Goal: Task Accomplishment & Management: Manage account settings

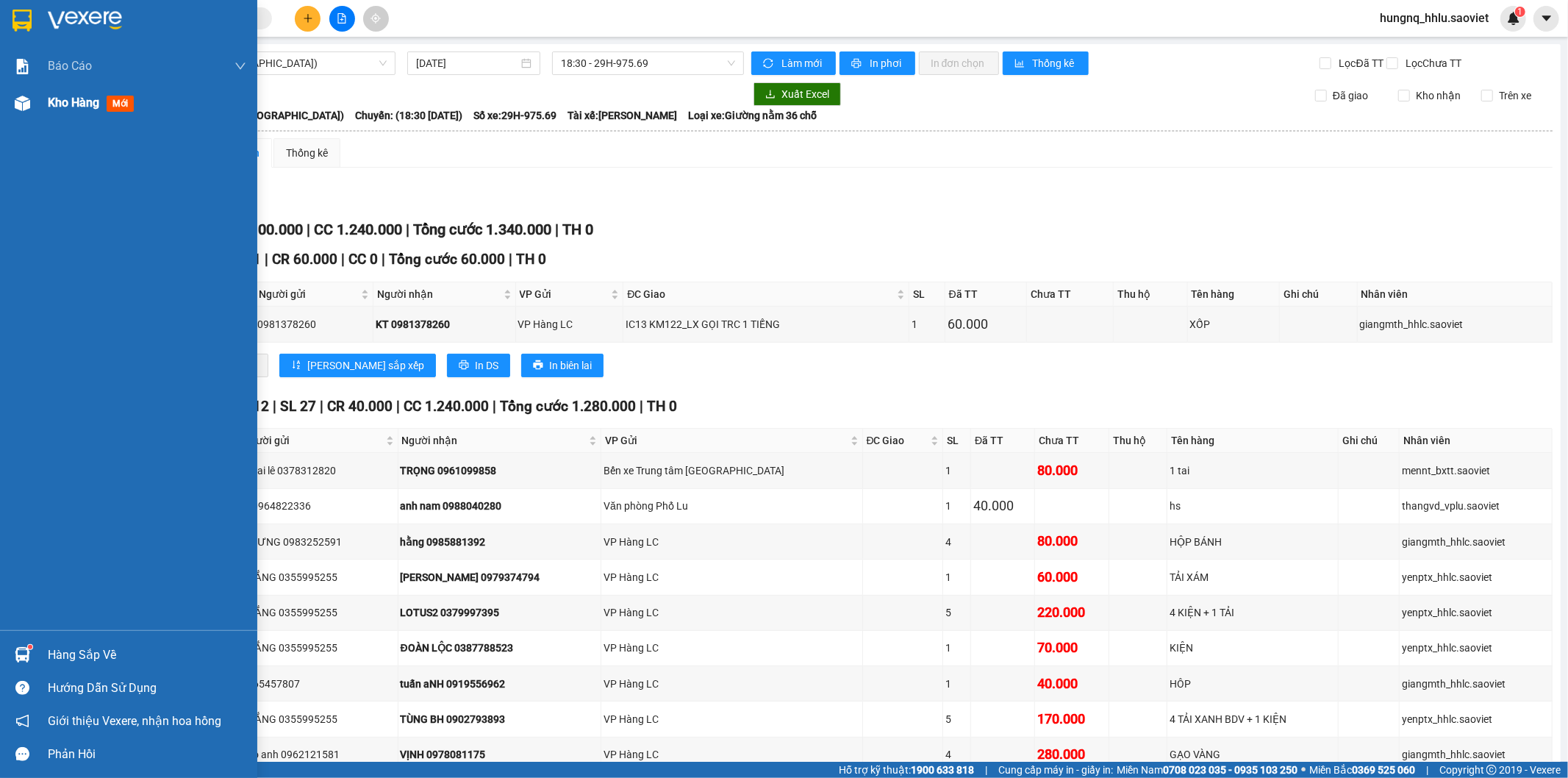
click at [94, 107] on span "Kho hàng" at bounding box center [73, 103] width 52 height 14
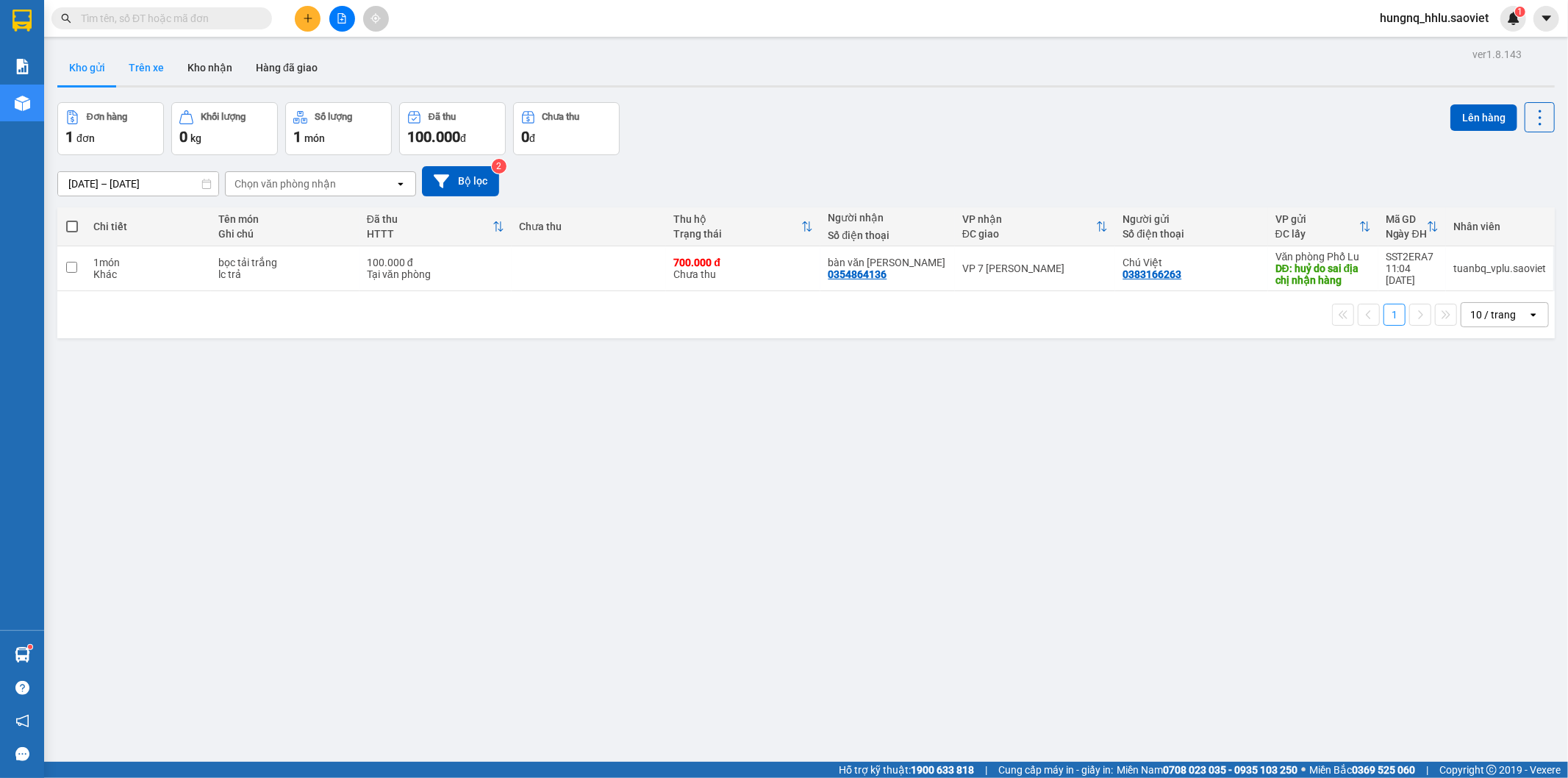
click at [158, 64] on button "Trên xe" at bounding box center [146, 68] width 59 height 35
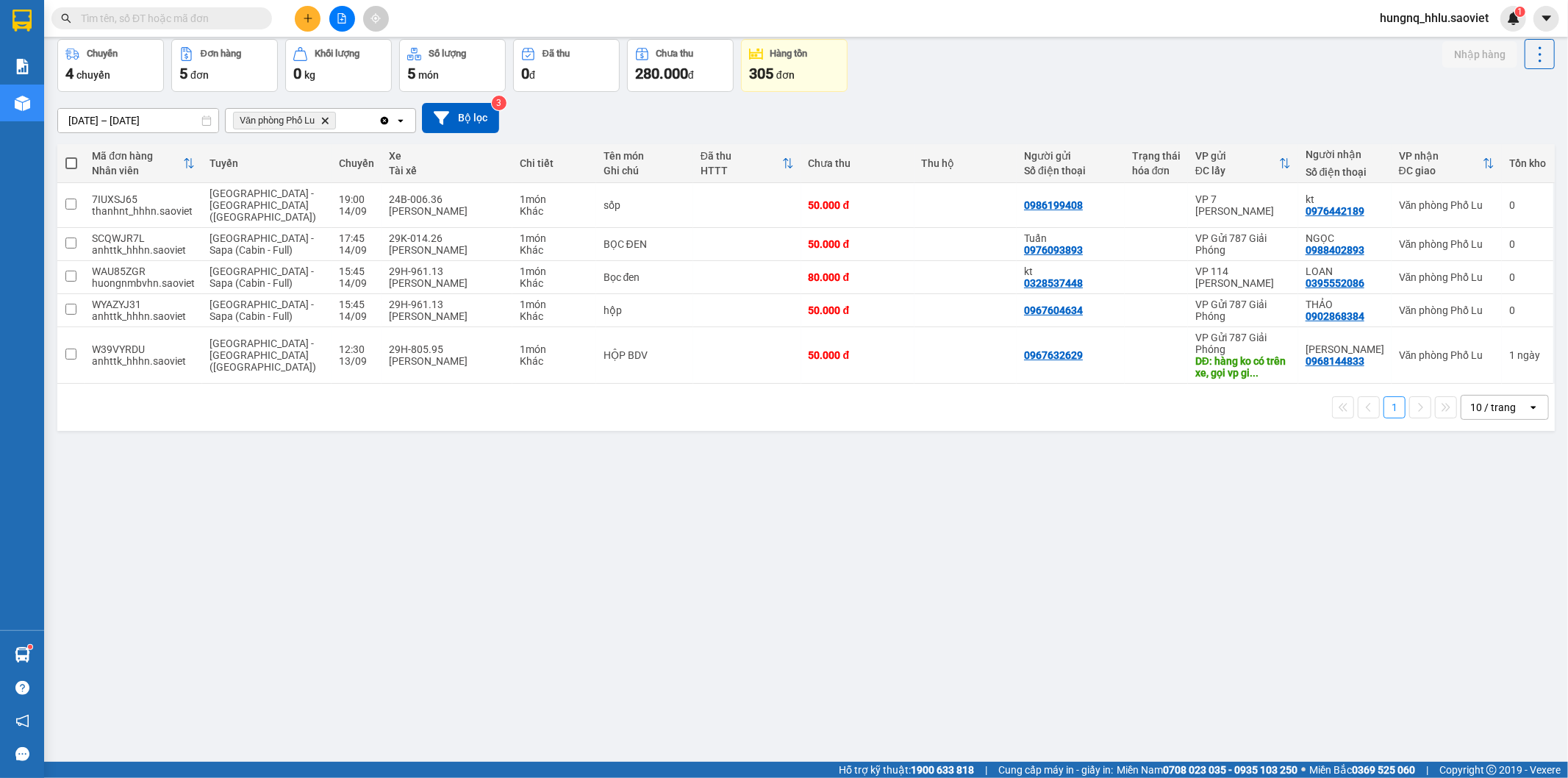
scroll to position [68, 0]
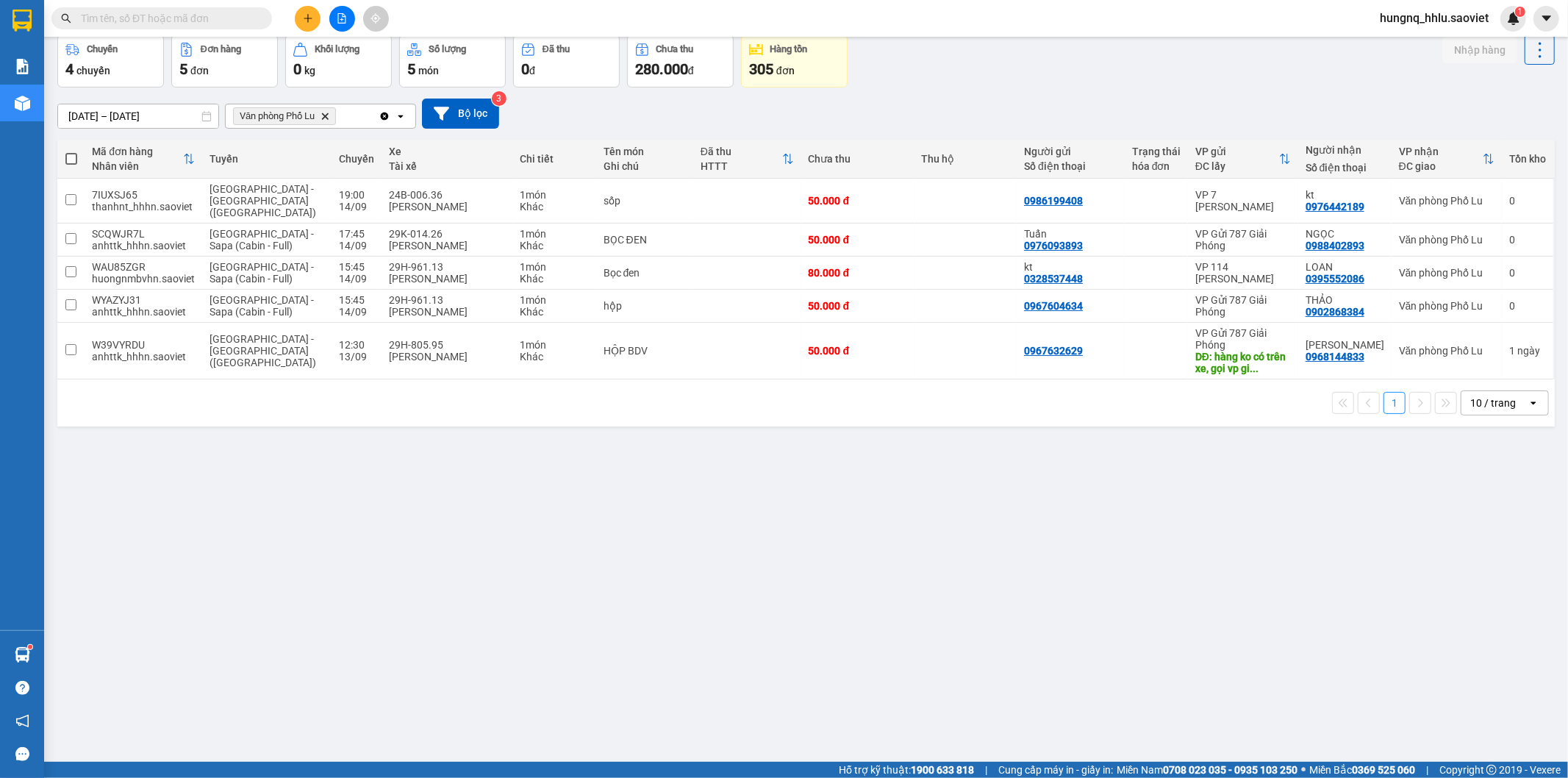
click at [111, 19] on input "text" at bounding box center [168, 18] width 173 height 16
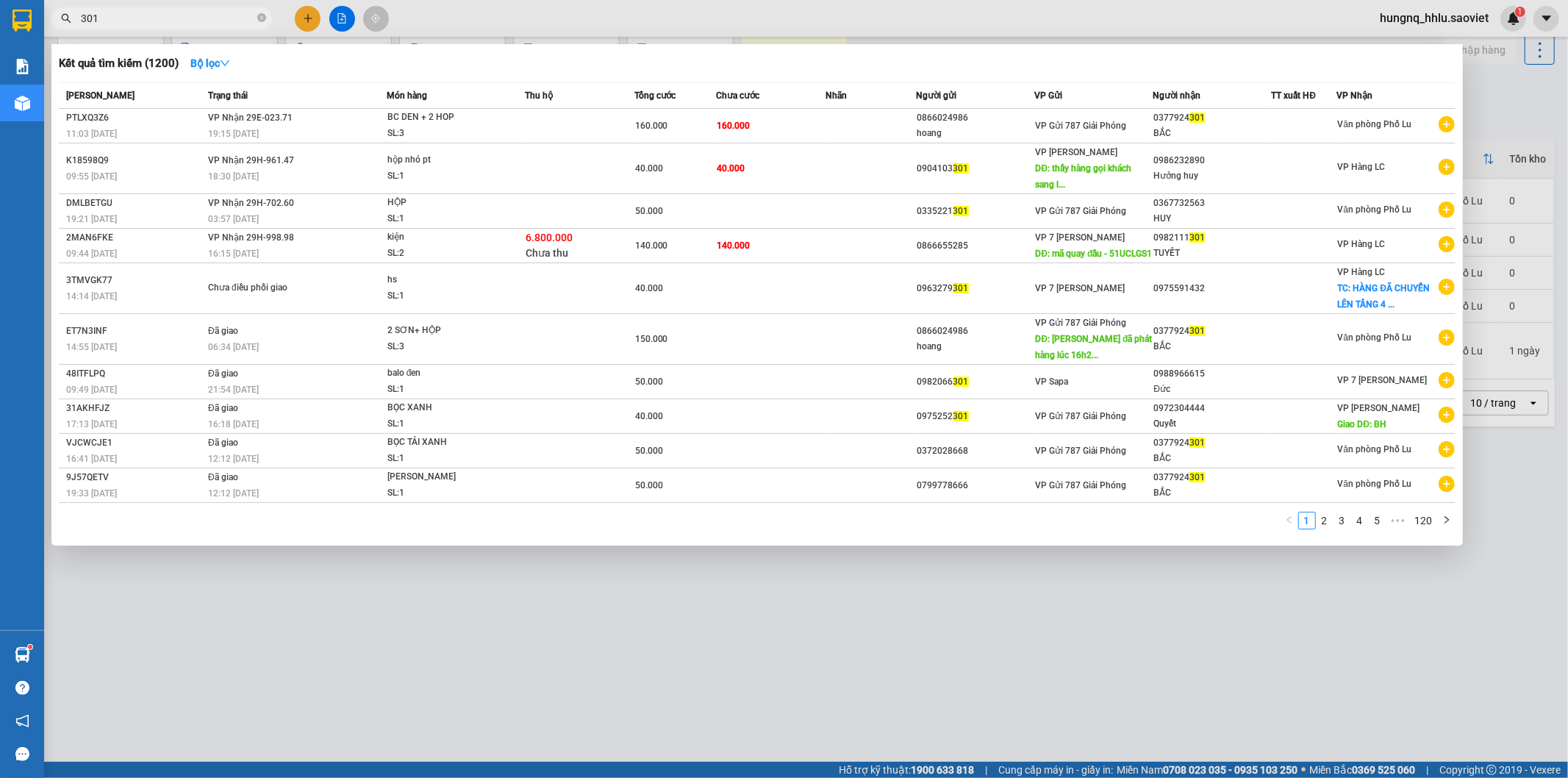
drag, startPoint x: 63, startPoint y: 23, endPoint x: 19, endPoint y: 46, distance: 49.6
click at [0, 33] on section "Kết quả tìm kiếm ( 1200 ) Bộ lọc Mã ĐH Trạng thái Món hàng Thu hộ Tổng cước Chư…" at bounding box center [784, 389] width 1568 height 778
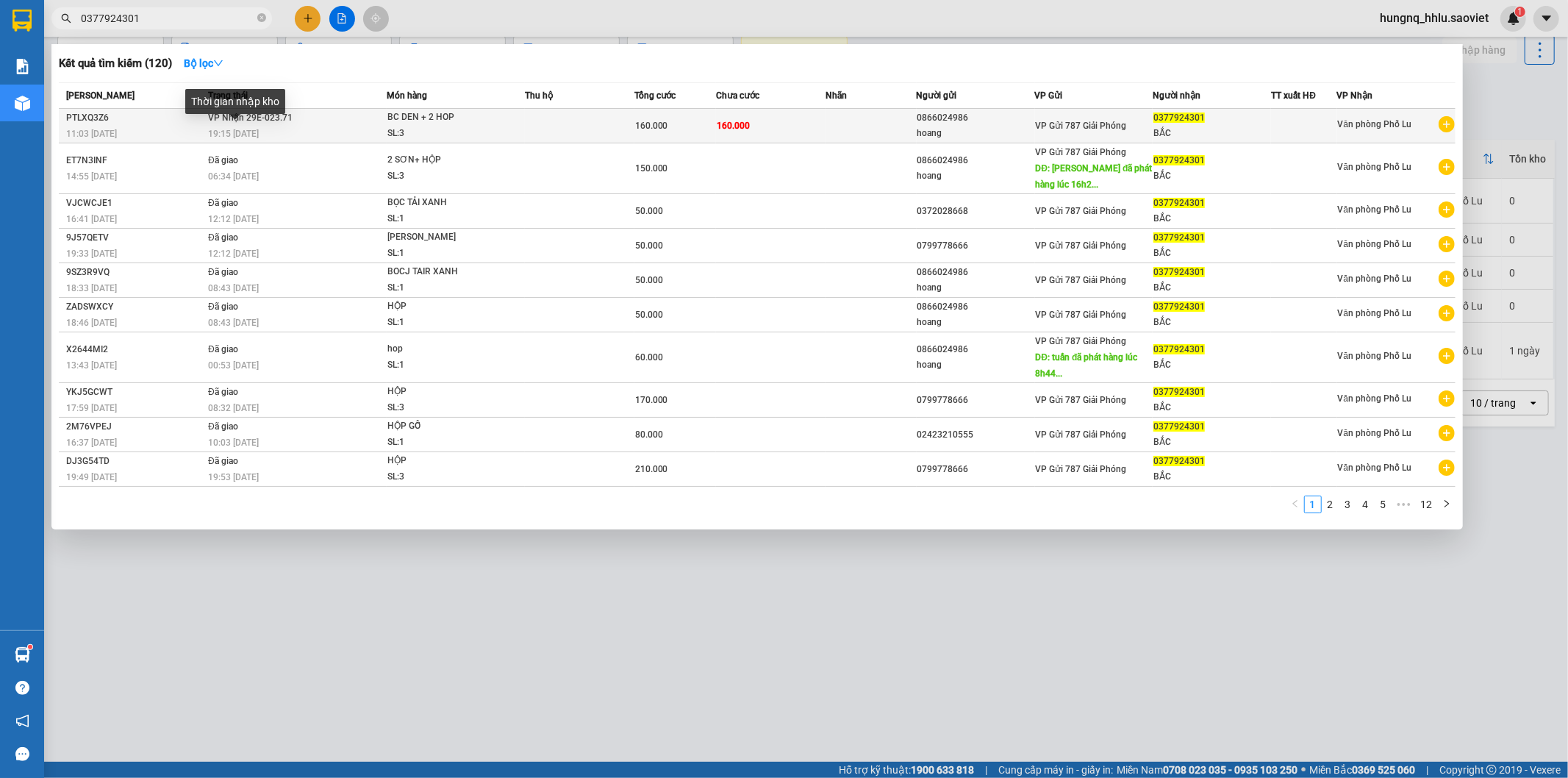
type input "0377924301"
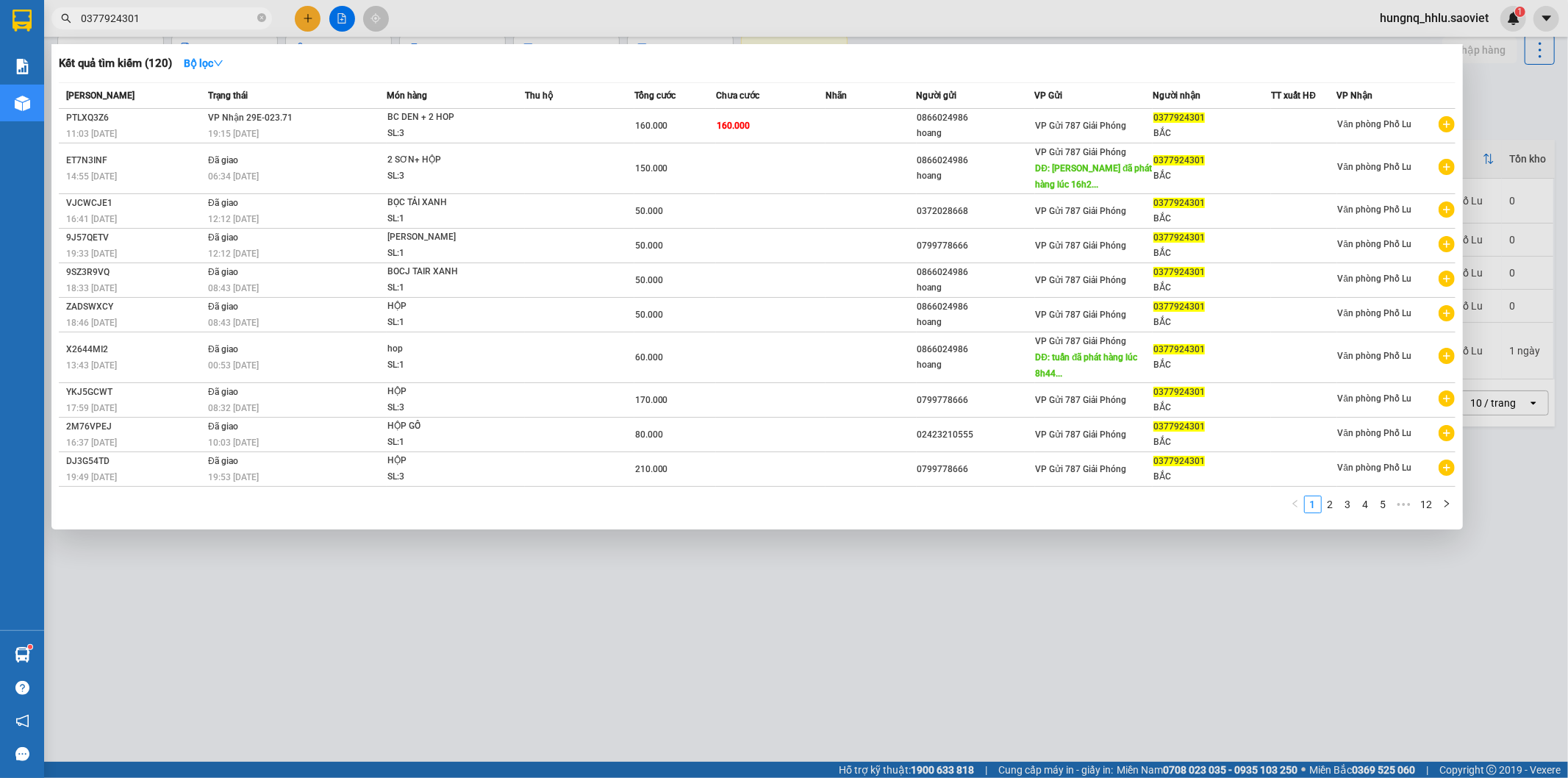
click at [216, 130] on span "19:15 [DATE]" at bounding box center [233, 133] width 51 height 10
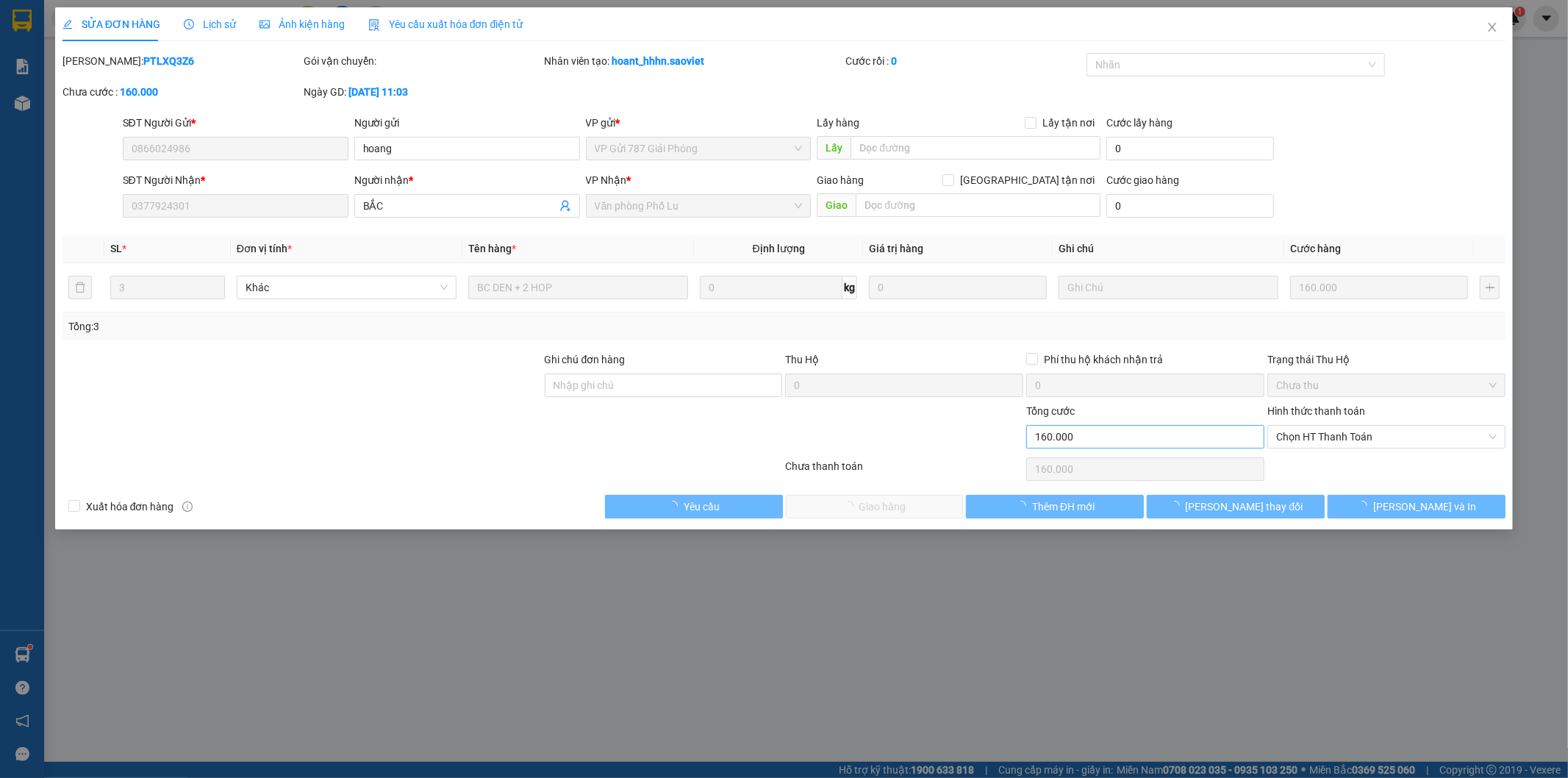
type input "0866024986"
type input "hoang"
type input "0377924301"
type input "BẮC"
type input "160.000"
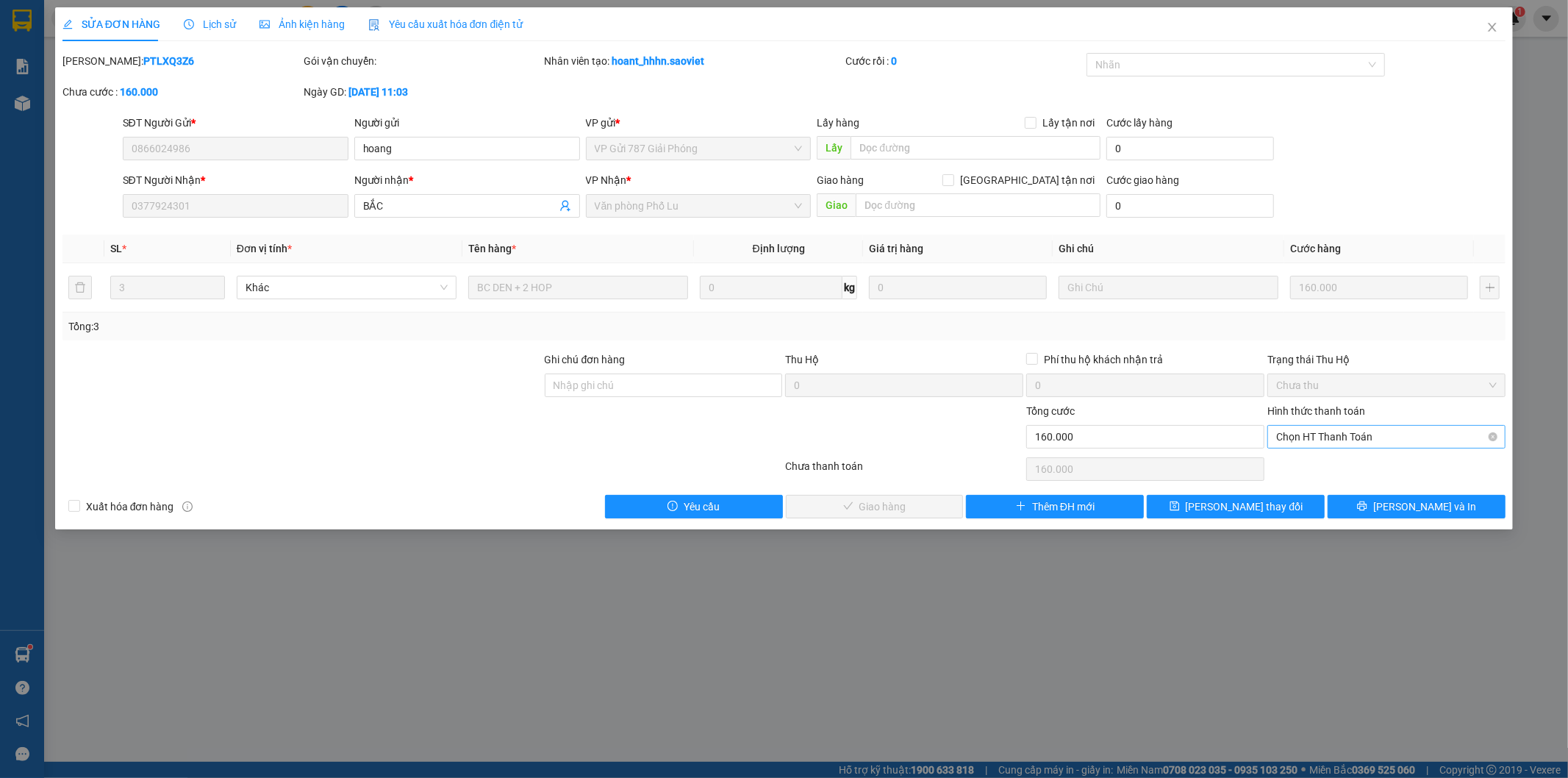
click at [1286, 439] on span "Chọn HT Thanh Toán" at bounding box center [1385, 436] width 220 height 22
click at [1282, 461] on div "Tại văn phòng" at bounding box center [1386, 465] width 220 height 16
type input "0"
click at [926, 514] on button "[PERSON_NAME] và Giao hàng" at bounding box center [874, 506] width 178 height 23
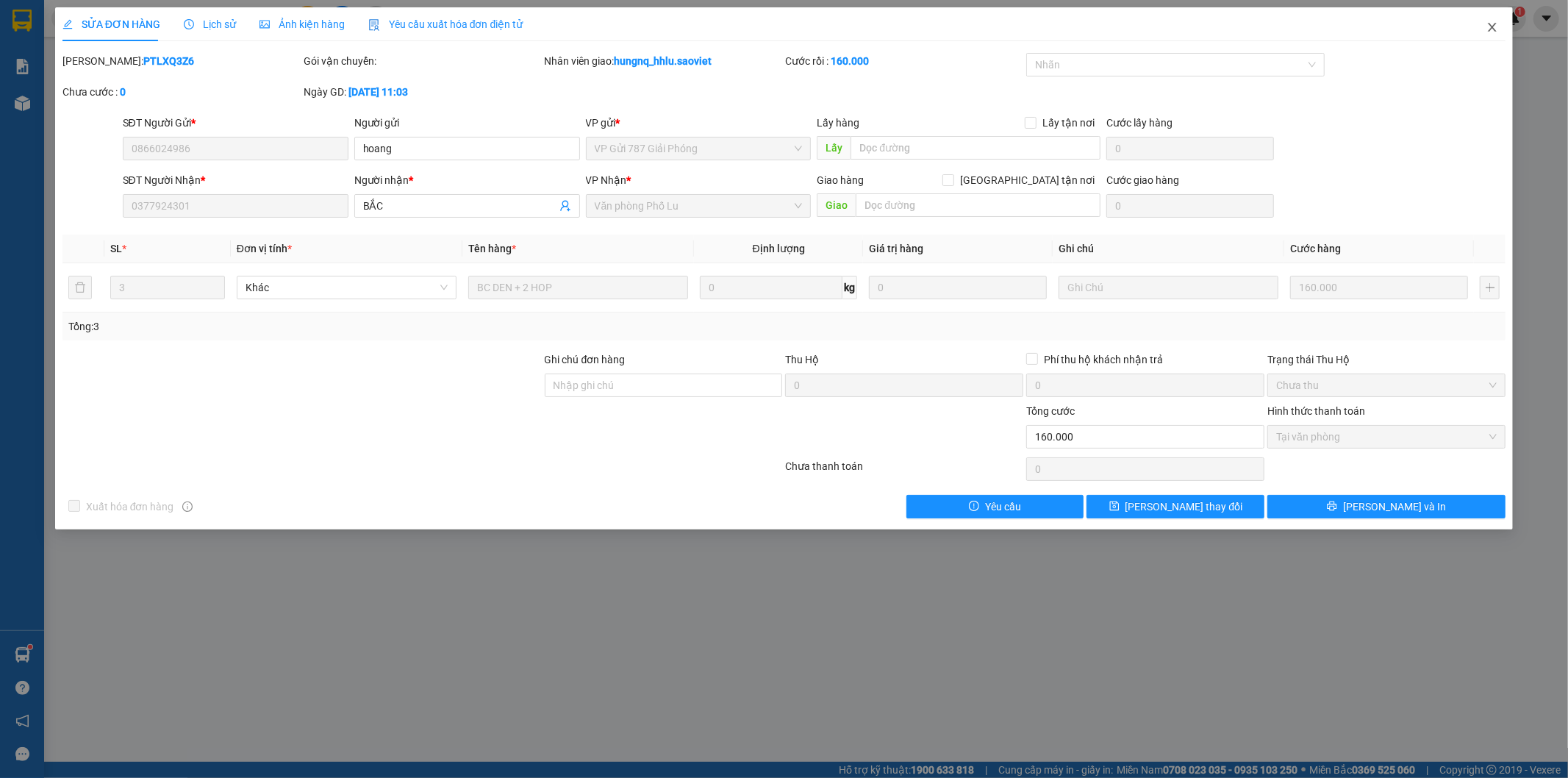
click at [1492, 31] on icon "close" at bounding box center [1492, 28] width 12 height 12
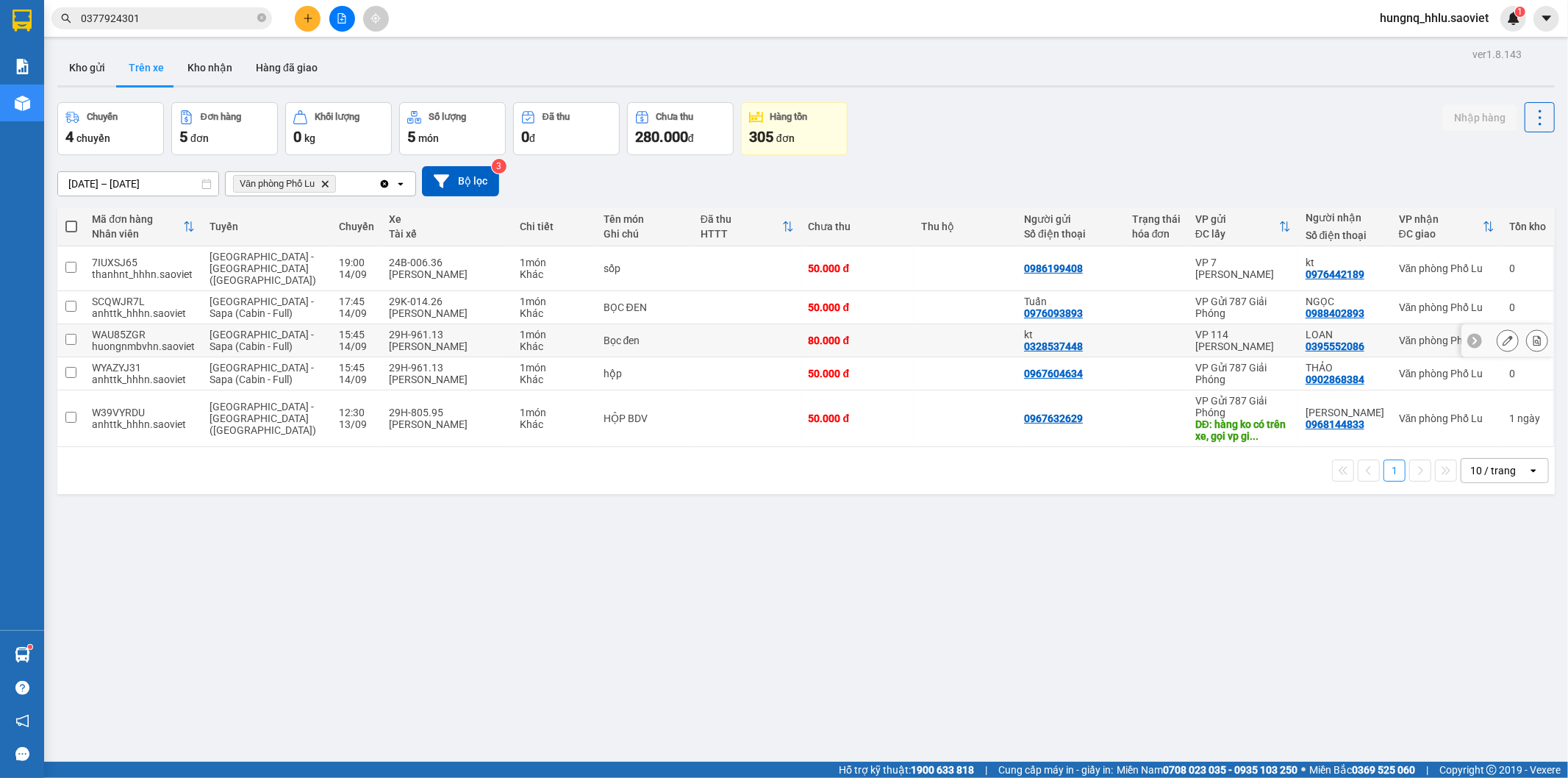
click at [219, 329] on span "[GEOGRAPHIC_DATA] - Sapa (Cabin - Full)" at bounding box center [261, 340] width 104 height 23
checkbox input "true"
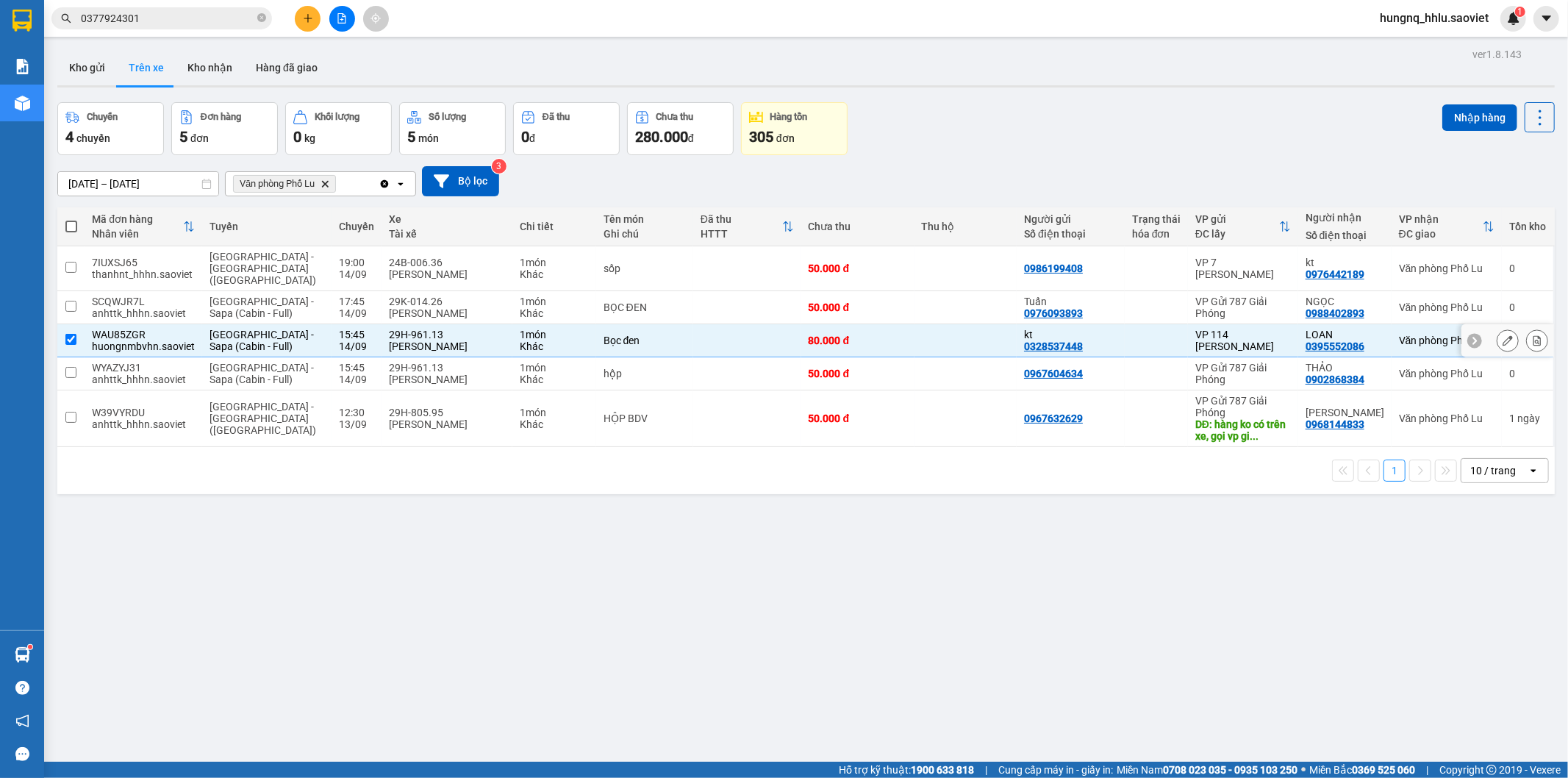
click at [195, 360] on td "WYAZYJ31 anhttk_hhhn.saoviet" at bounding box center [143, 374] width 118 height 33
checkbox input "true"
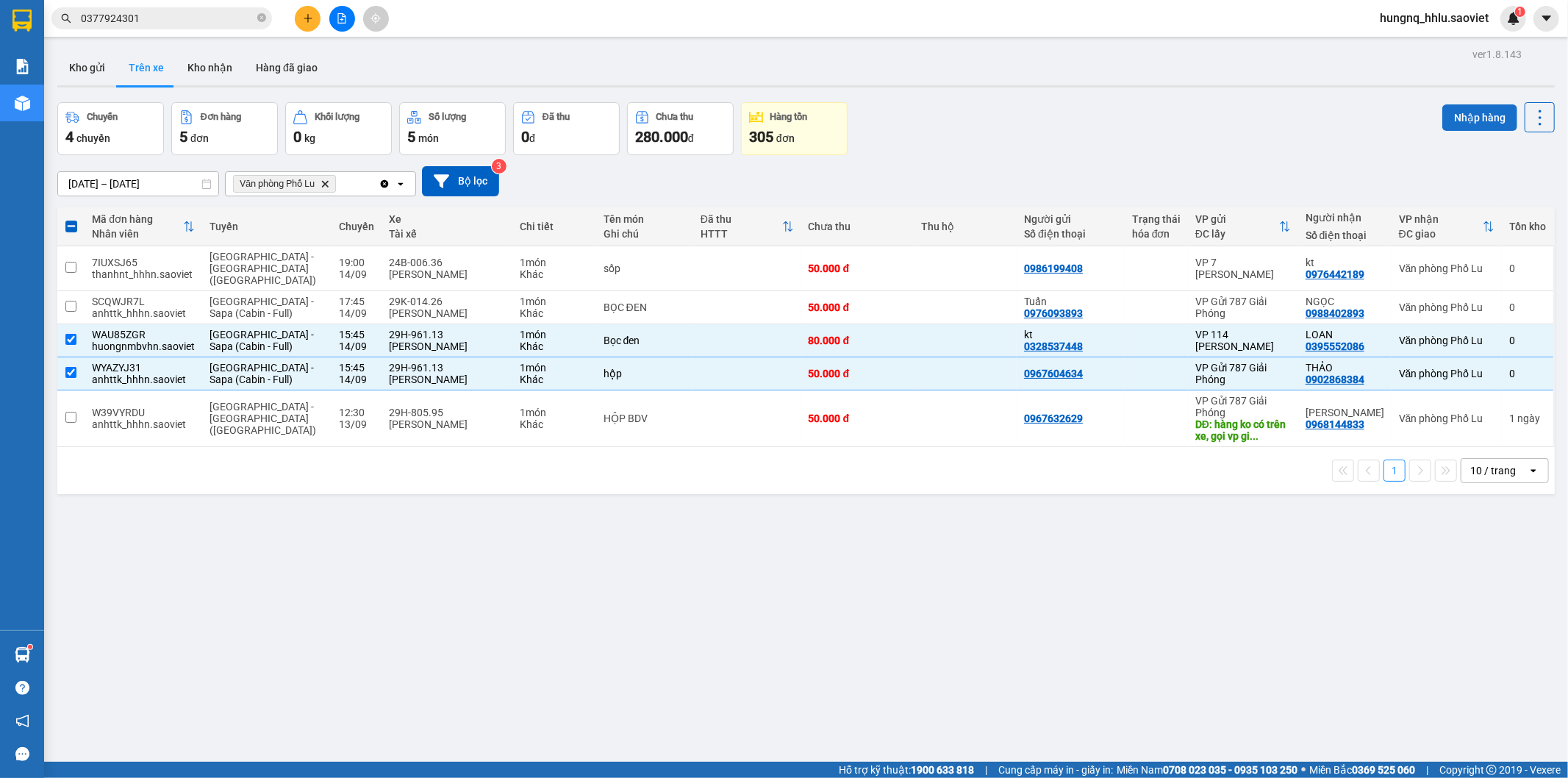
click at [1453, 113] on button "Nhập hàng" at bounding box center [1480, 118] width 75 height 27
checkbox input "false"
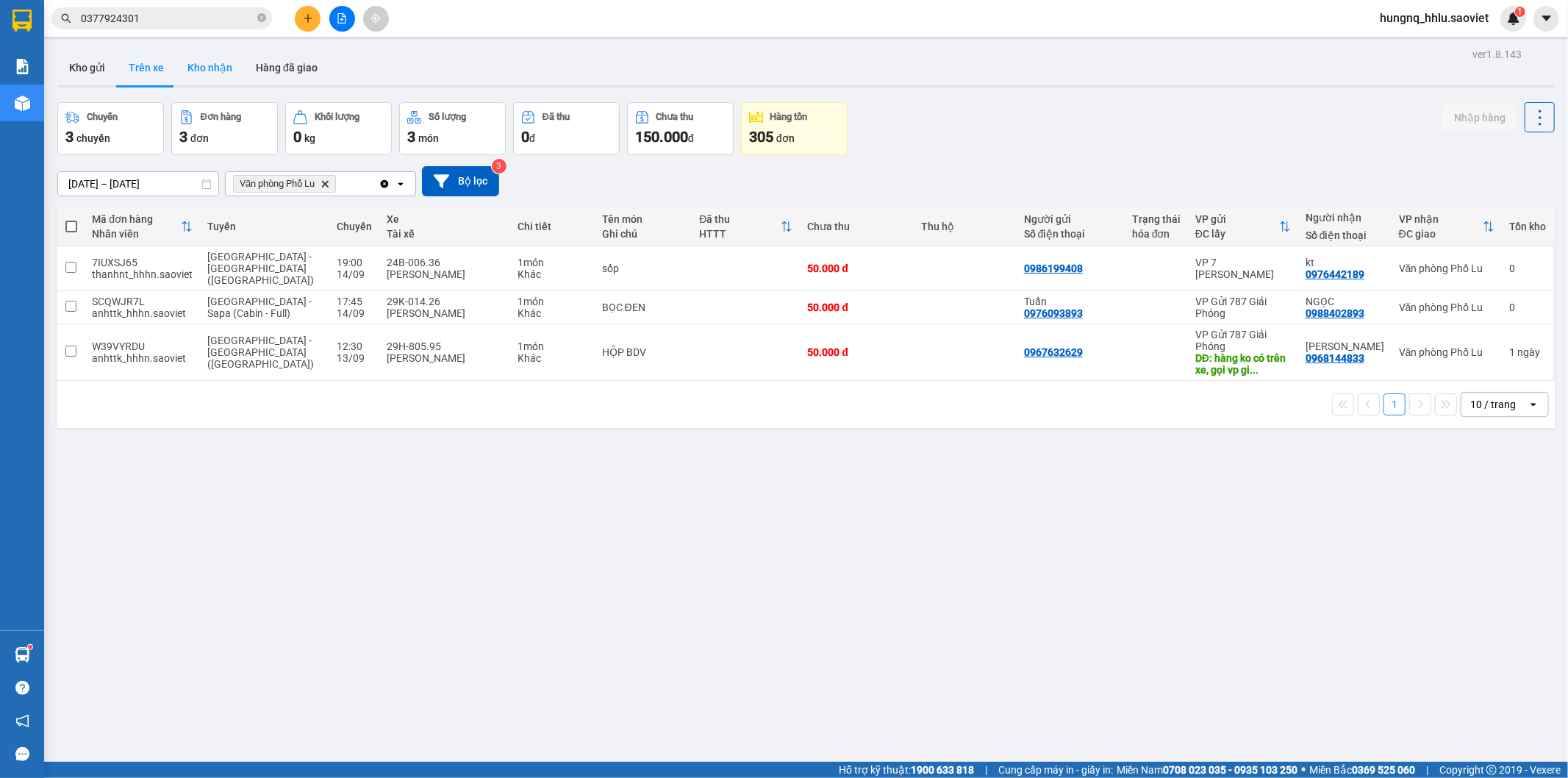
click at [201, 72] on button "Kho nhận" at bounding box center [210, 68] width 68 height 35
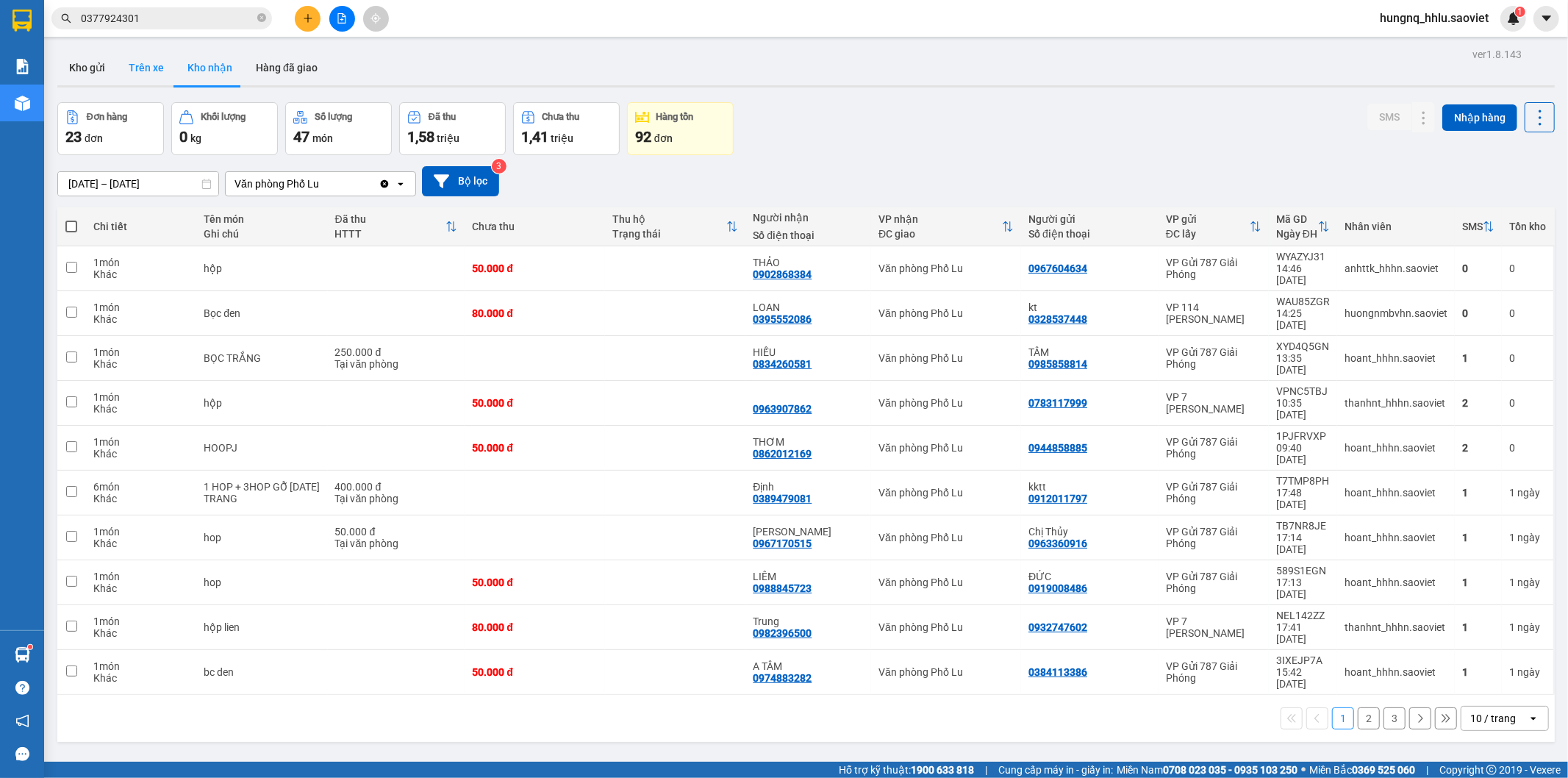
click at [157, 68] on button "Trên xe" at bounding box center [146, 68] width 59 height 35
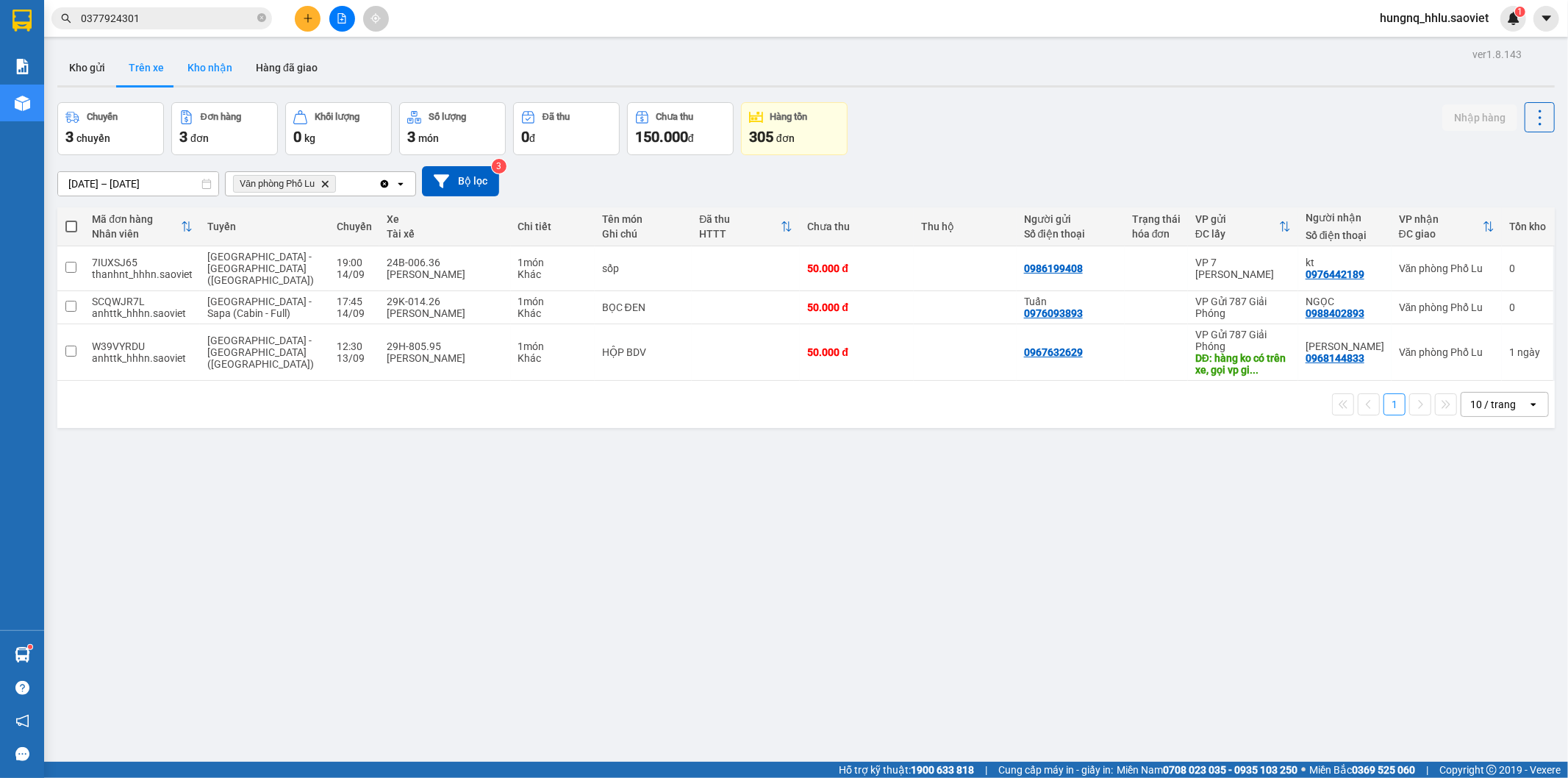
click at [196, 56] on button "Kho nhận" at bounding box center [210, 68] width 68 height 35
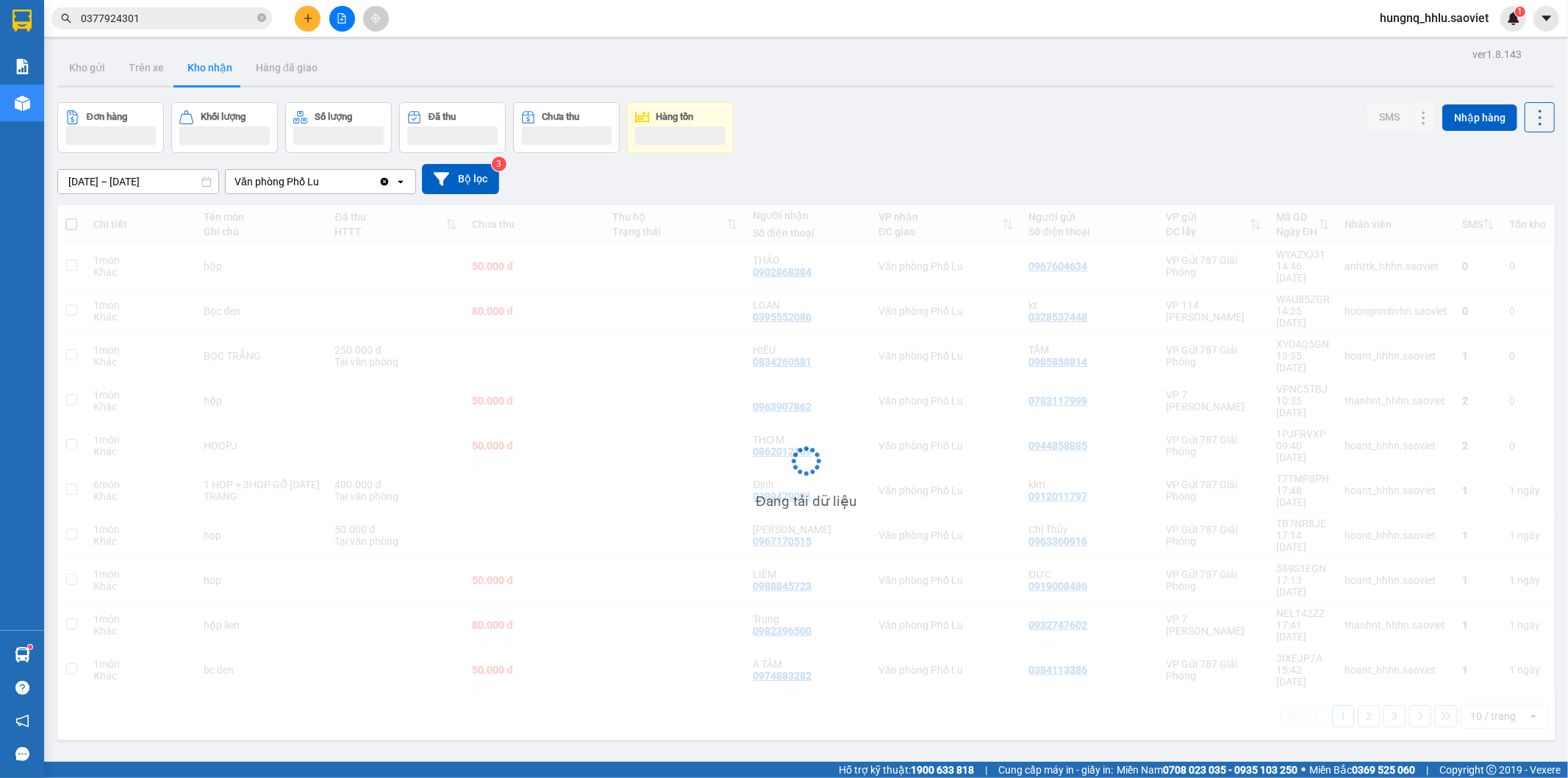
click at [196, 63] on button "Kho nhận" at bounding box center [210, 68] width 68 height 35
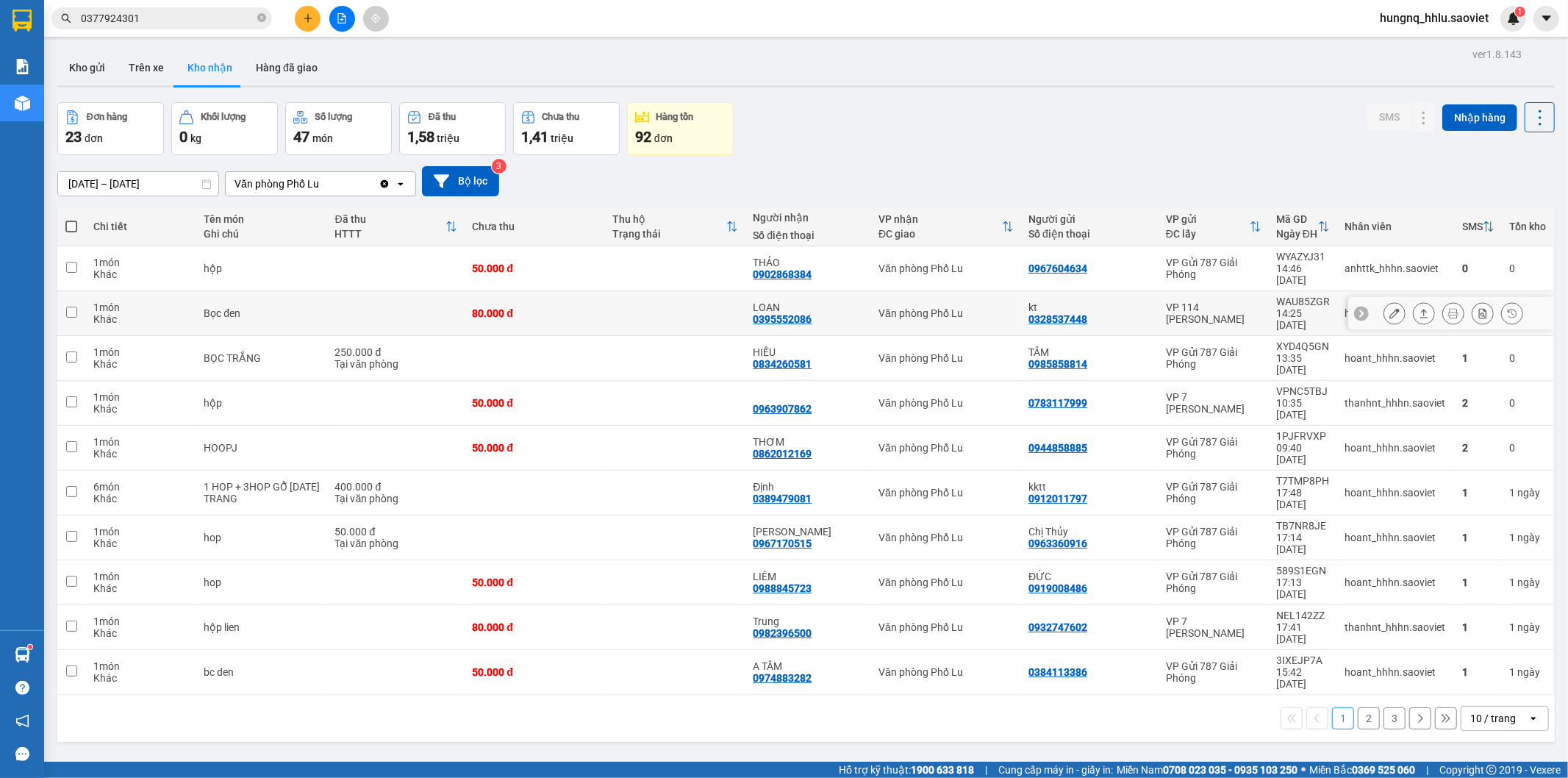
click at [133, 260] on div "1 món" at bounding box center [141, 263] width 96 height 12
checkbox input "true"
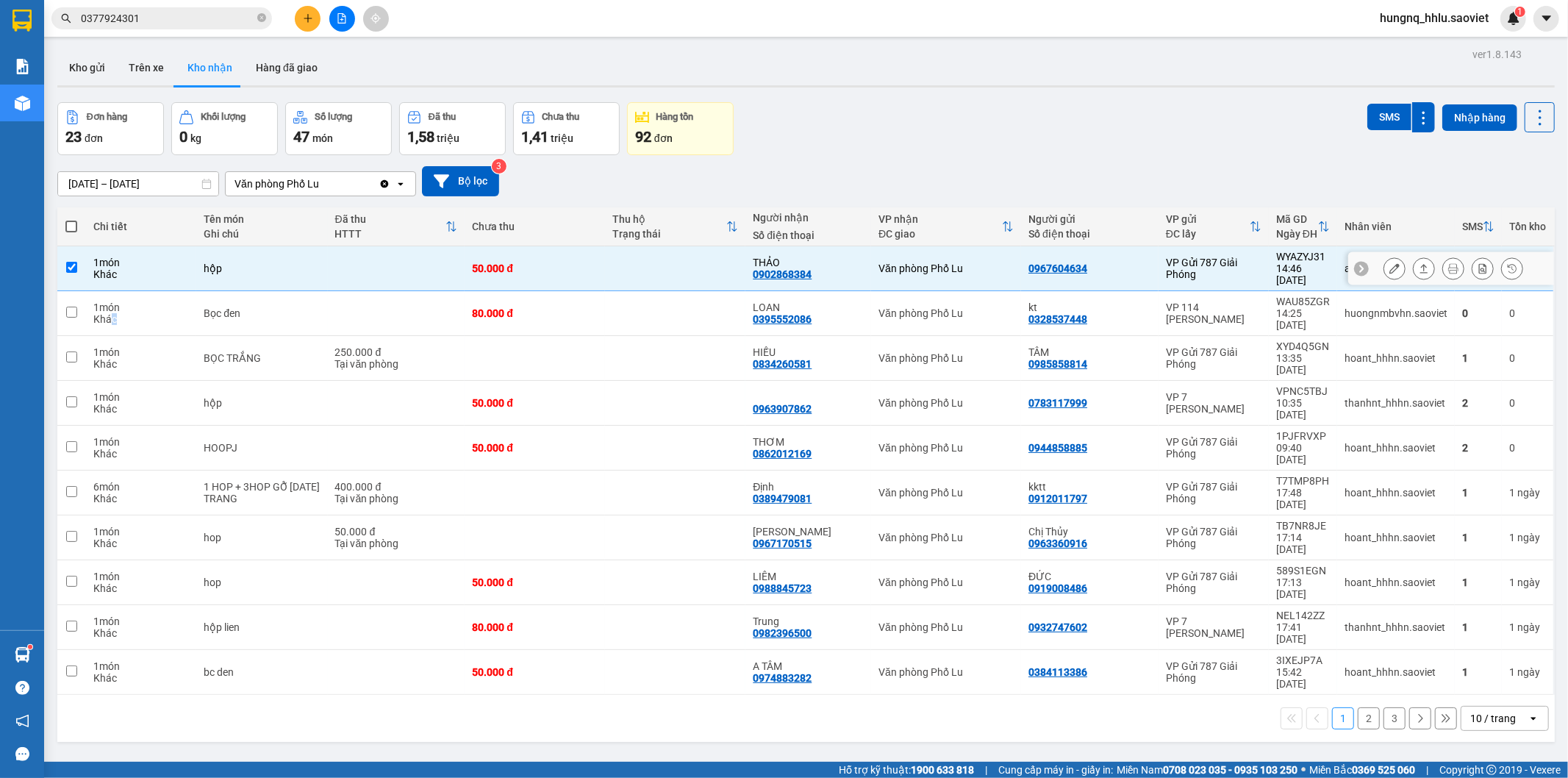
click at [114, 314] on div "Khác" at bounding box center [141, 319] width 96 height 12
checkbox input "true"
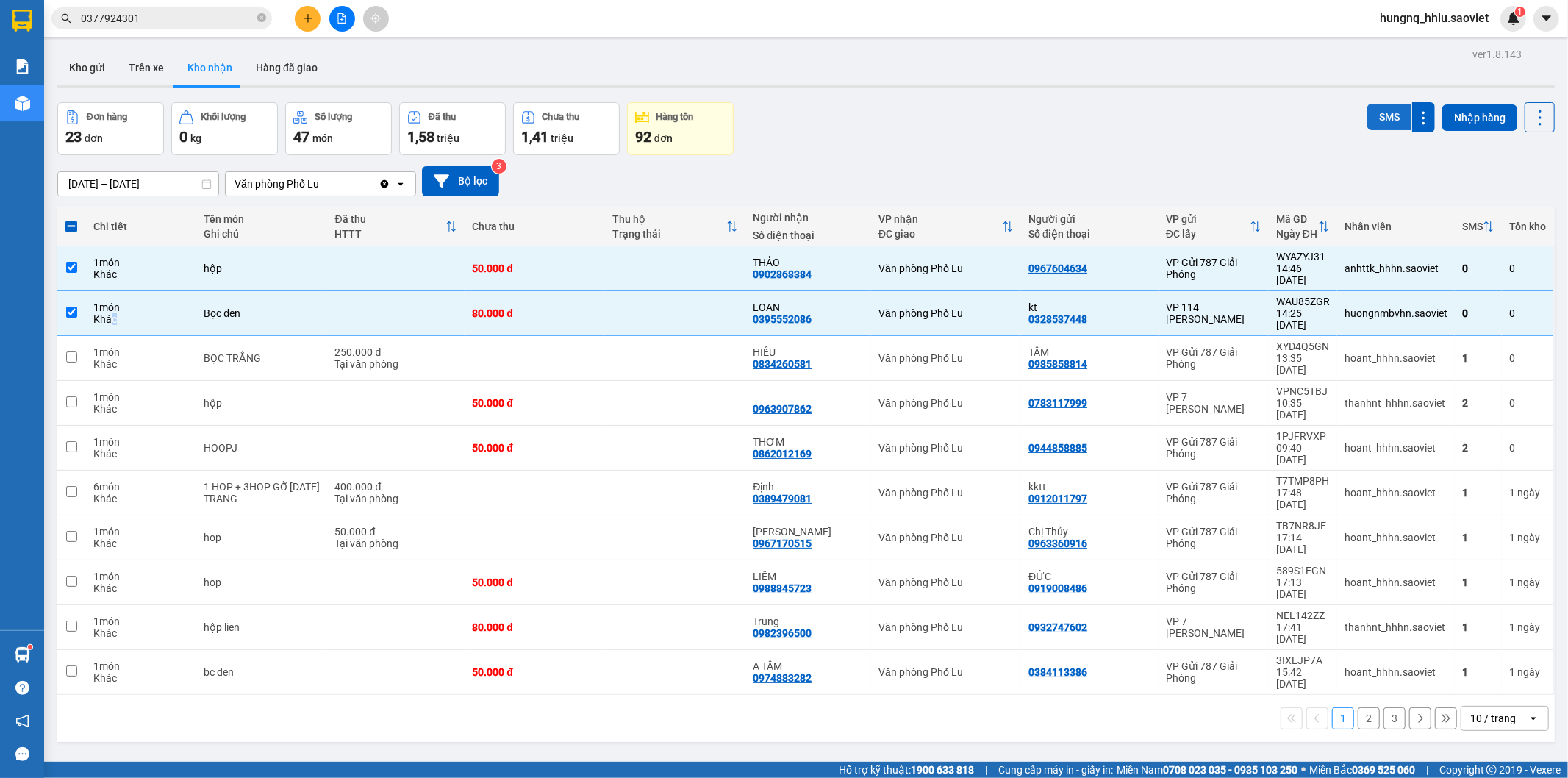
click at [1368, 119] on button "SMS" at bounding box center [1389, 117] width 44 height 27
